Goal: Information Seeking & Learning: Learn about a topic

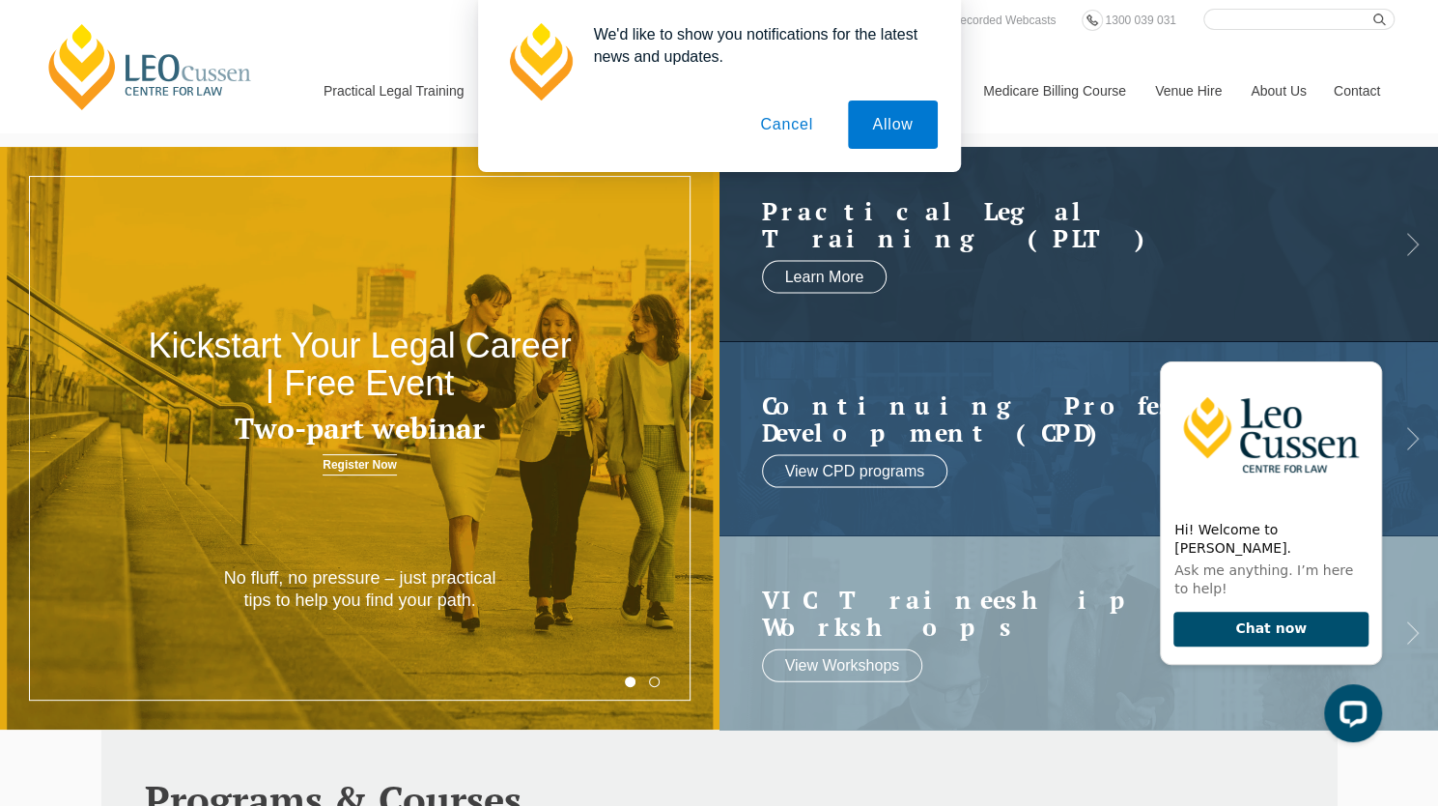
click at [784, 131] on button "Cancel" at bounding box center [786, 124] width 101 height 48
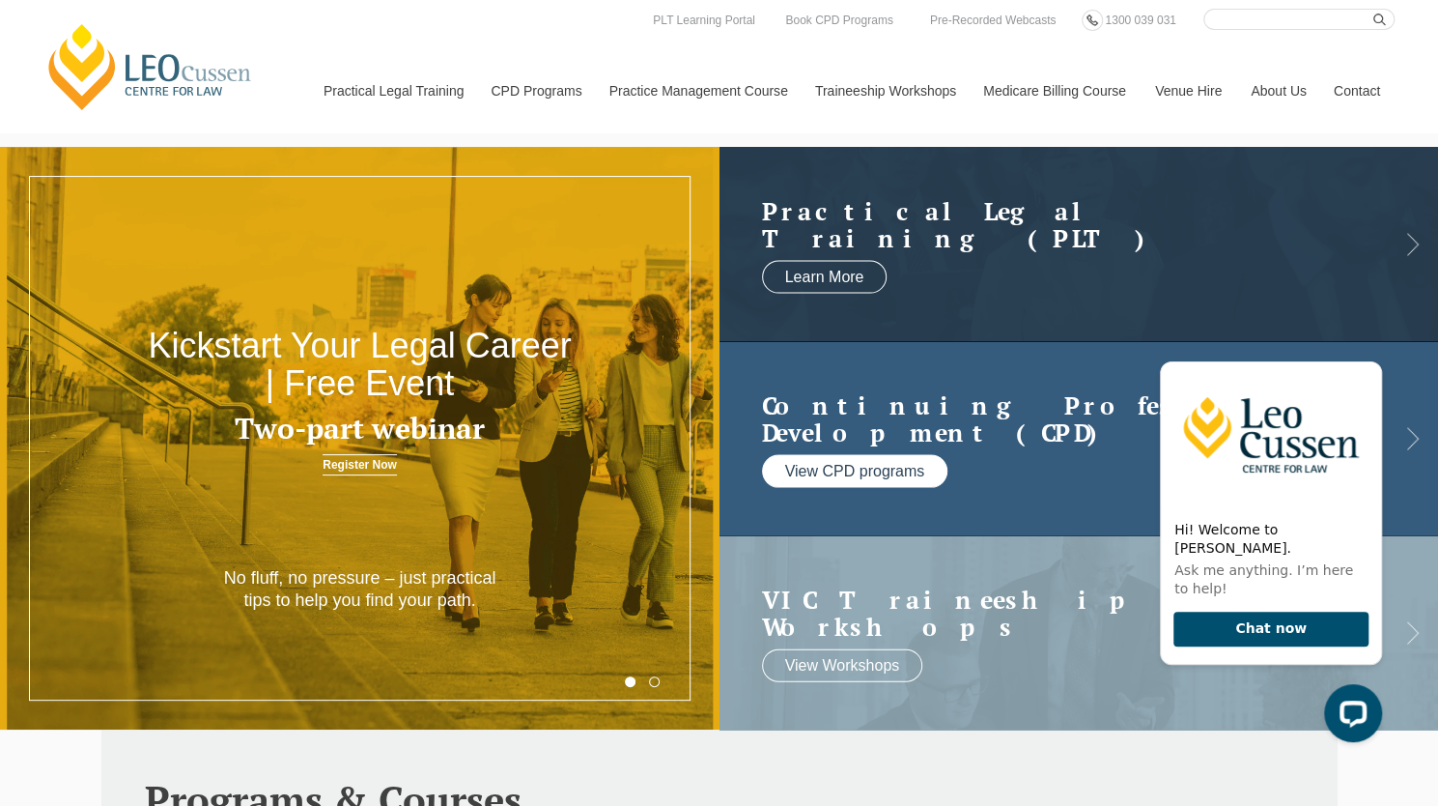
click at [833, 464] on link "View CPD programs" at bounding box center [855, 471] width 186 height 33
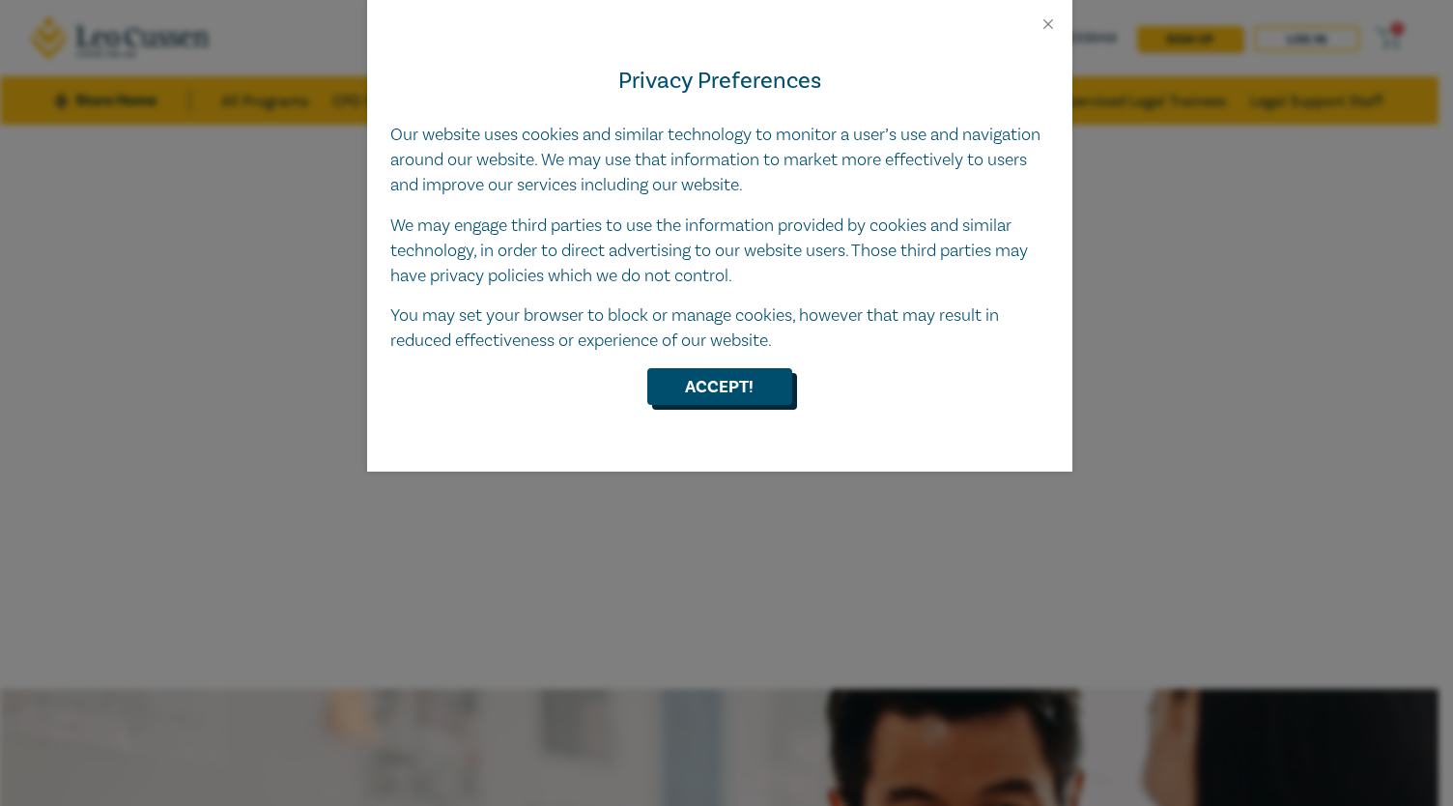
click at [740, 372] on button "Accept!" at bounding box center [719, 386] width 145 height 37
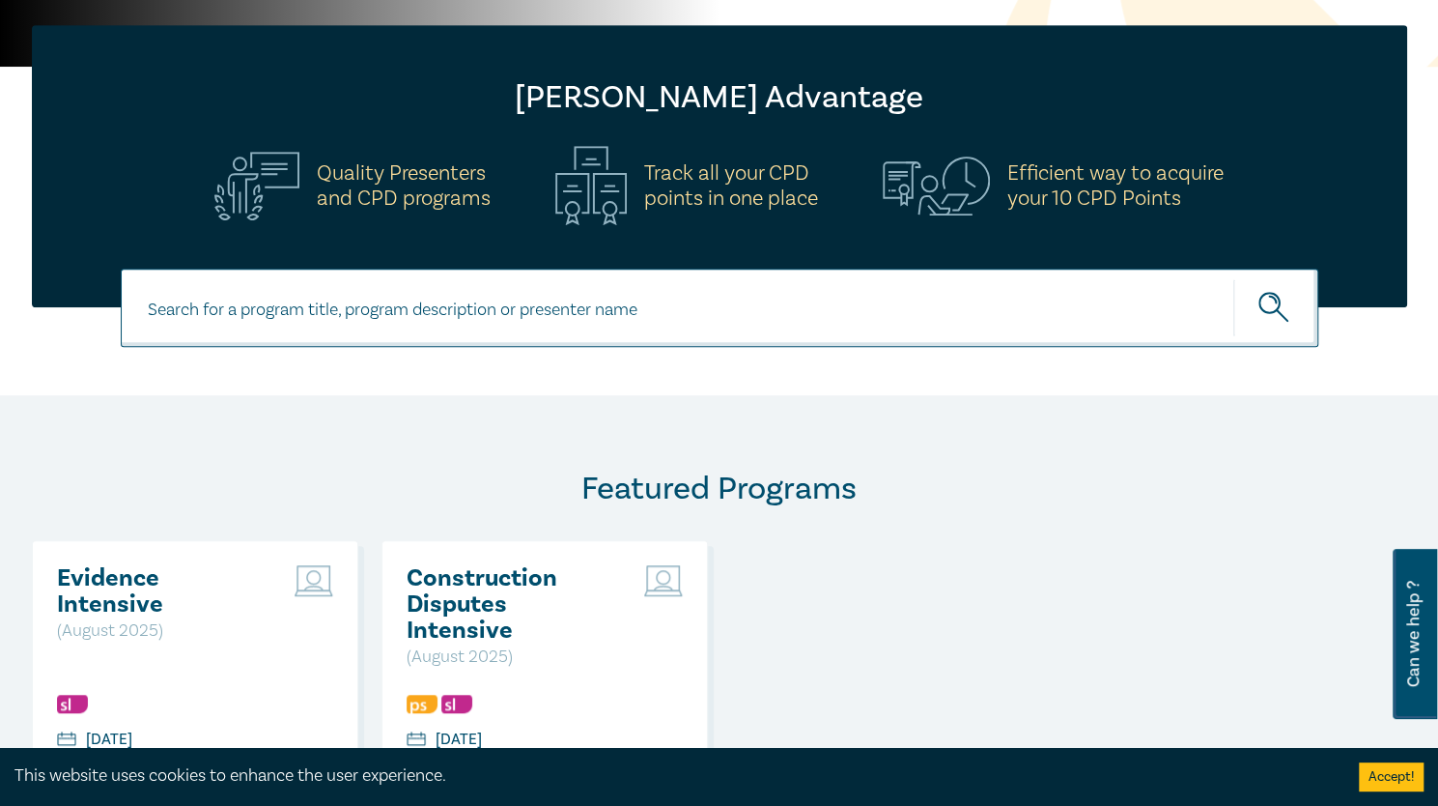
scroll to position [542, 0]
